Goal: Navigation & Orientation: Understand site structure

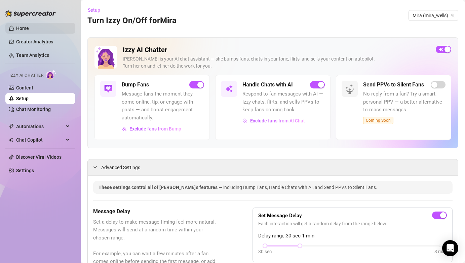
click at [19, 27] on link "Home" at bounding box center [22, 28] width 13 height 5
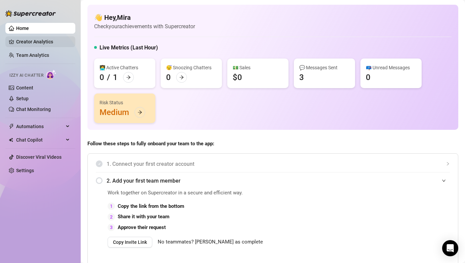
click at [53, 43] on link "Creator Analytics" at bounding box center [43, 41] width 54 height 11
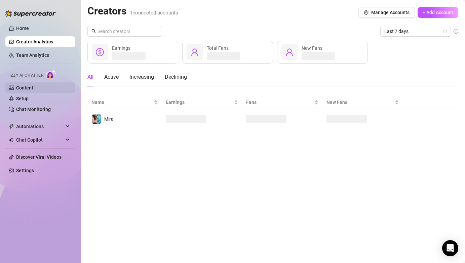
click at [33, 87] on link "Content" at bounding box center [24, 87] width 17 height 5
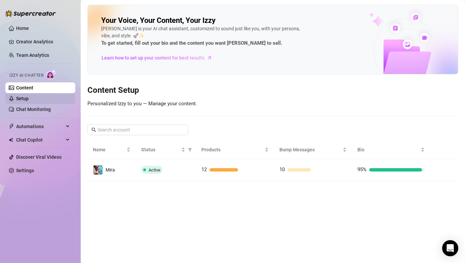
click at [29, 100] on link "Setup" at bounding box center [22, 98] width 12 height 5
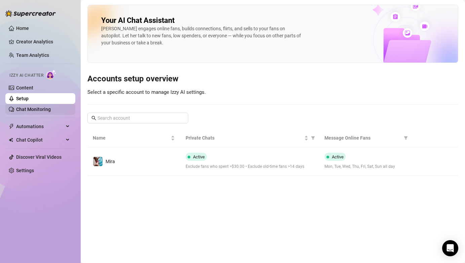
click at [51, 110] on link "Chat Monitoring" at bounding box center [33, 109] width 35 height 5
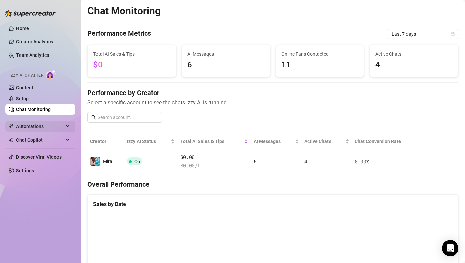
click at [51, 131] on span "Automations" at bounding box center [40, 126] width 48 height 11
